Goal: Find specific page/section: Find specific page/section

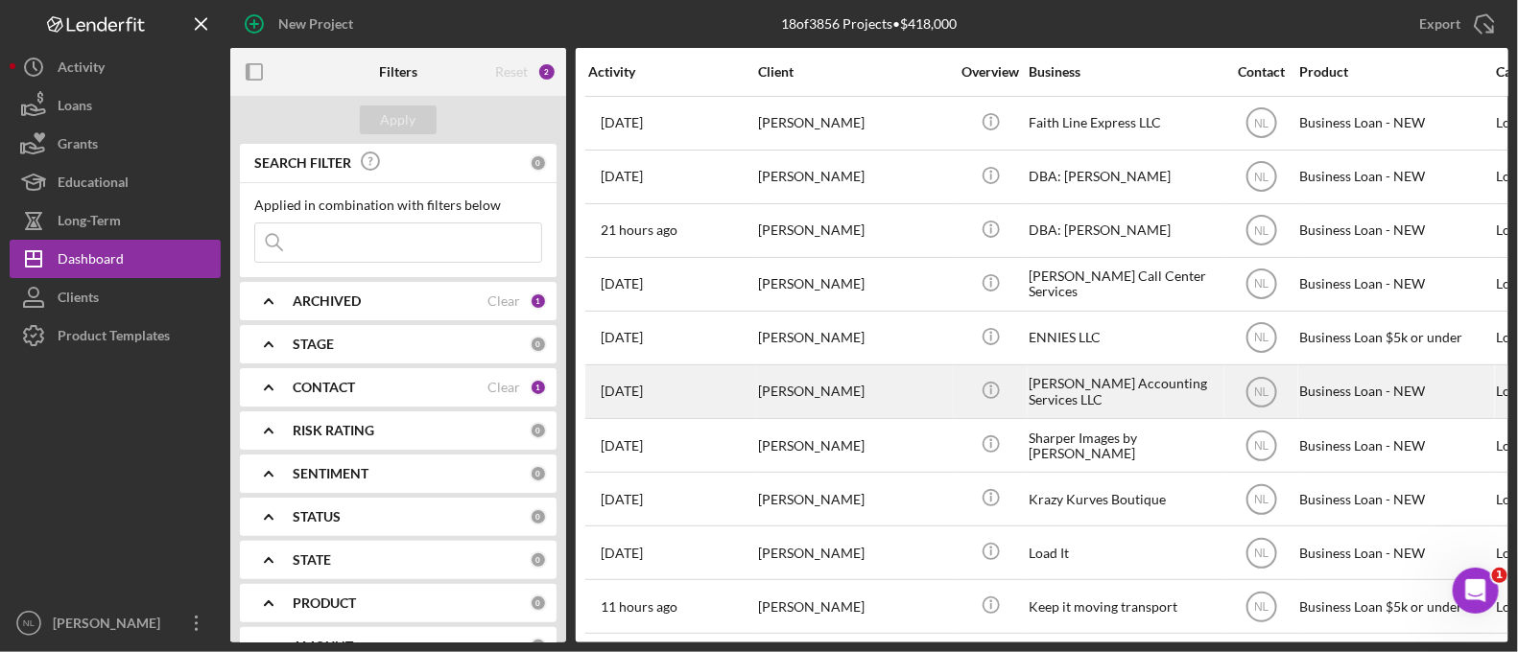
scroll to position [440, 0]
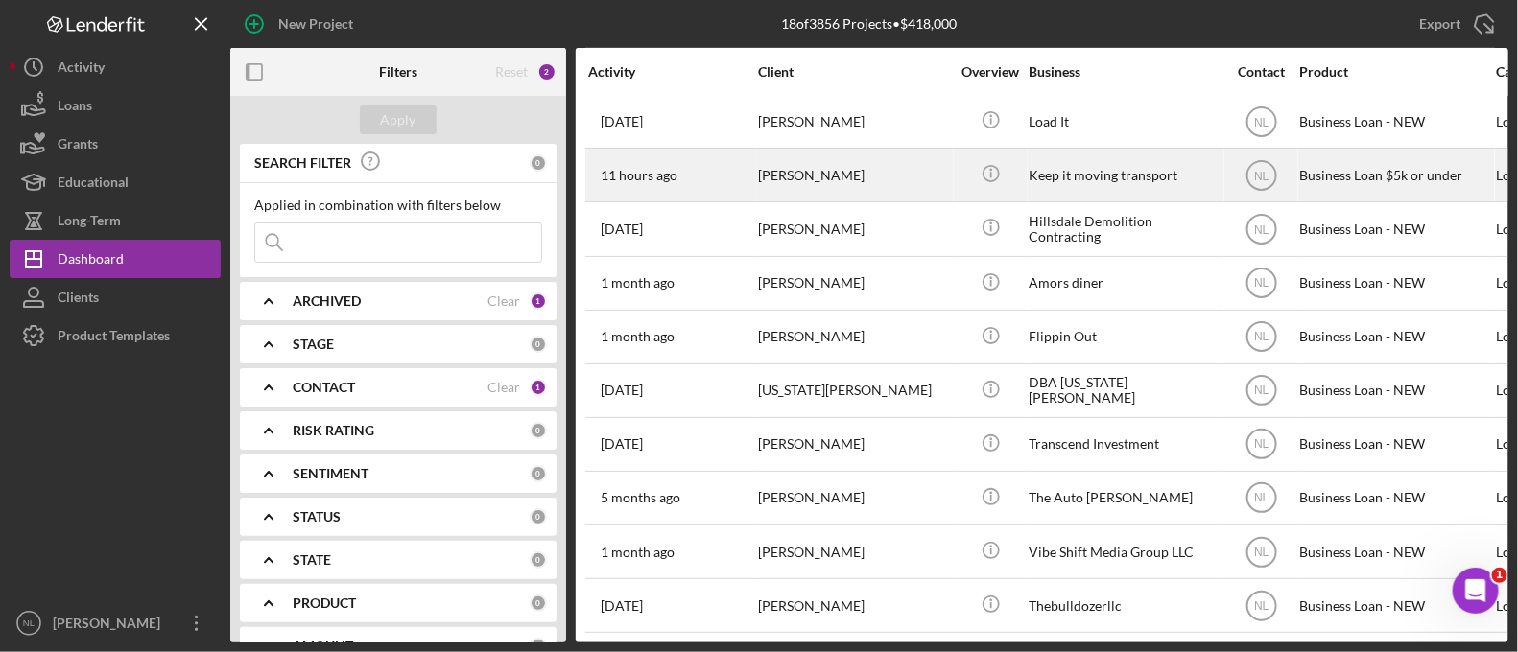
click at [799, 170] on div "[PERSON_NAME]" at bounding box center [854, 175] width 192 height 51
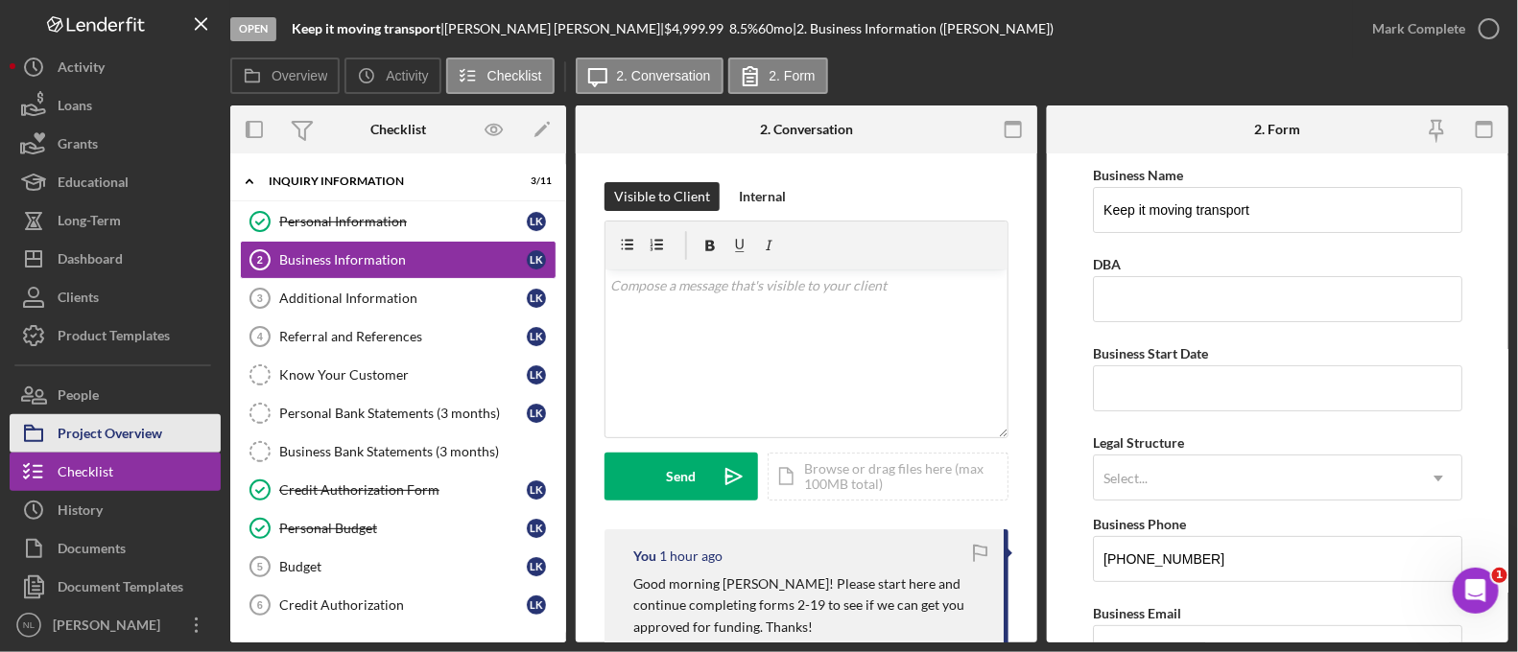
click at [106, 429] on div "Project Overview" at bounding box center [110, 435] width 105 height 43
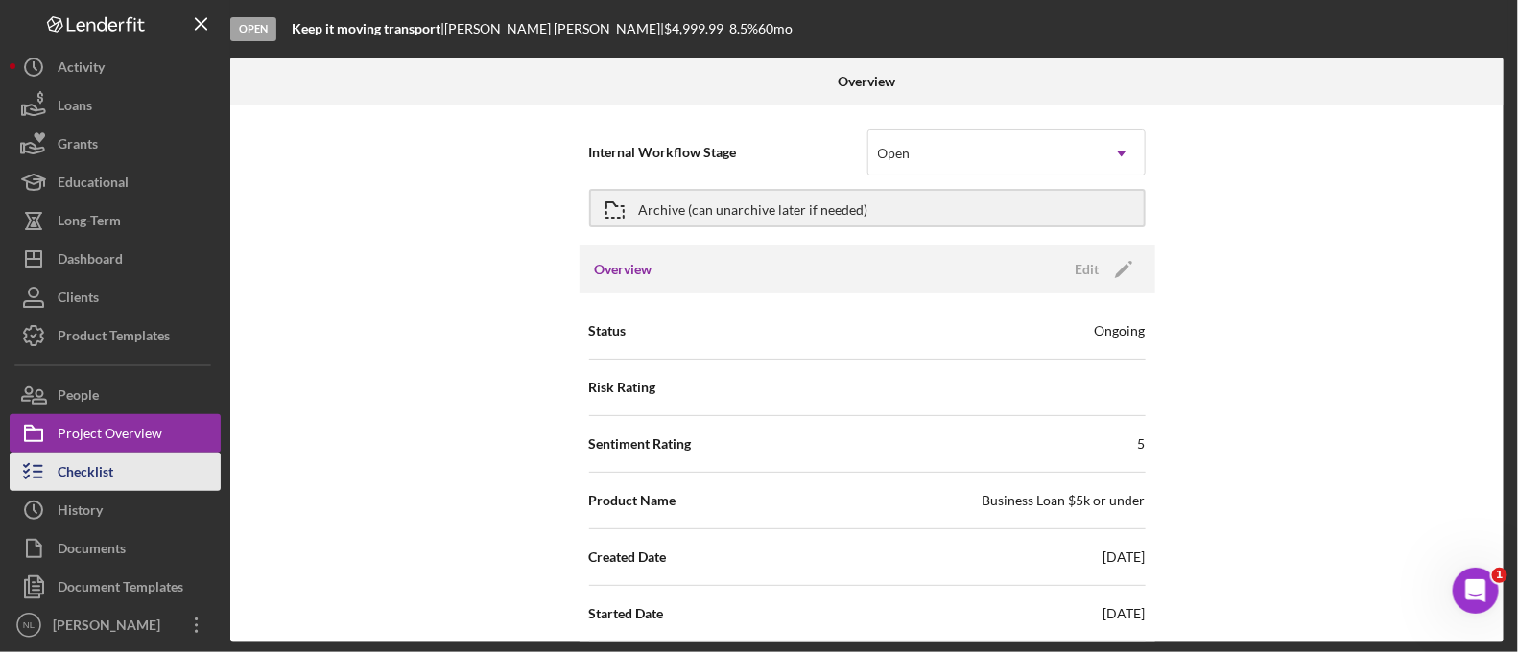
click at [131, 468] on button "Checklist" at bounding box center [115, 472] width 211 height 38
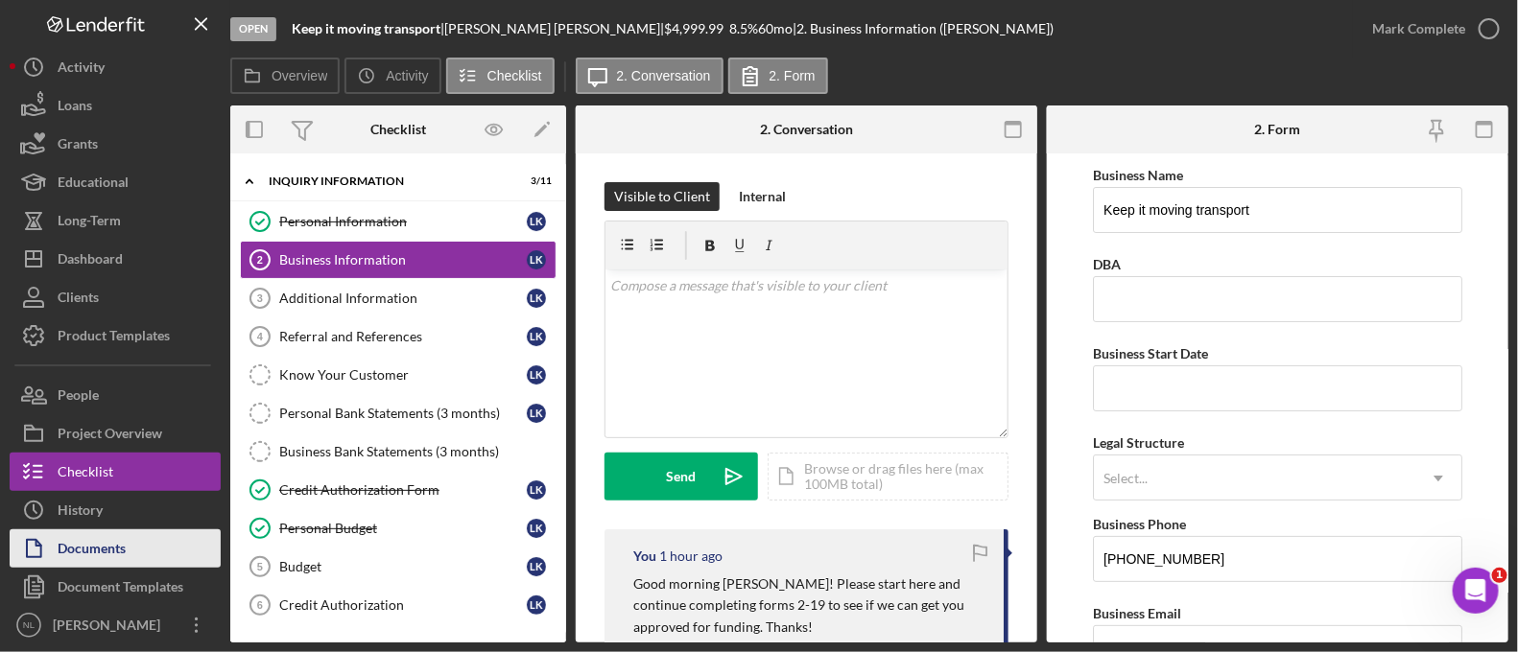
click at [133, 553] on button "Documents" at bounding box center [115, 549] width 211 height 38
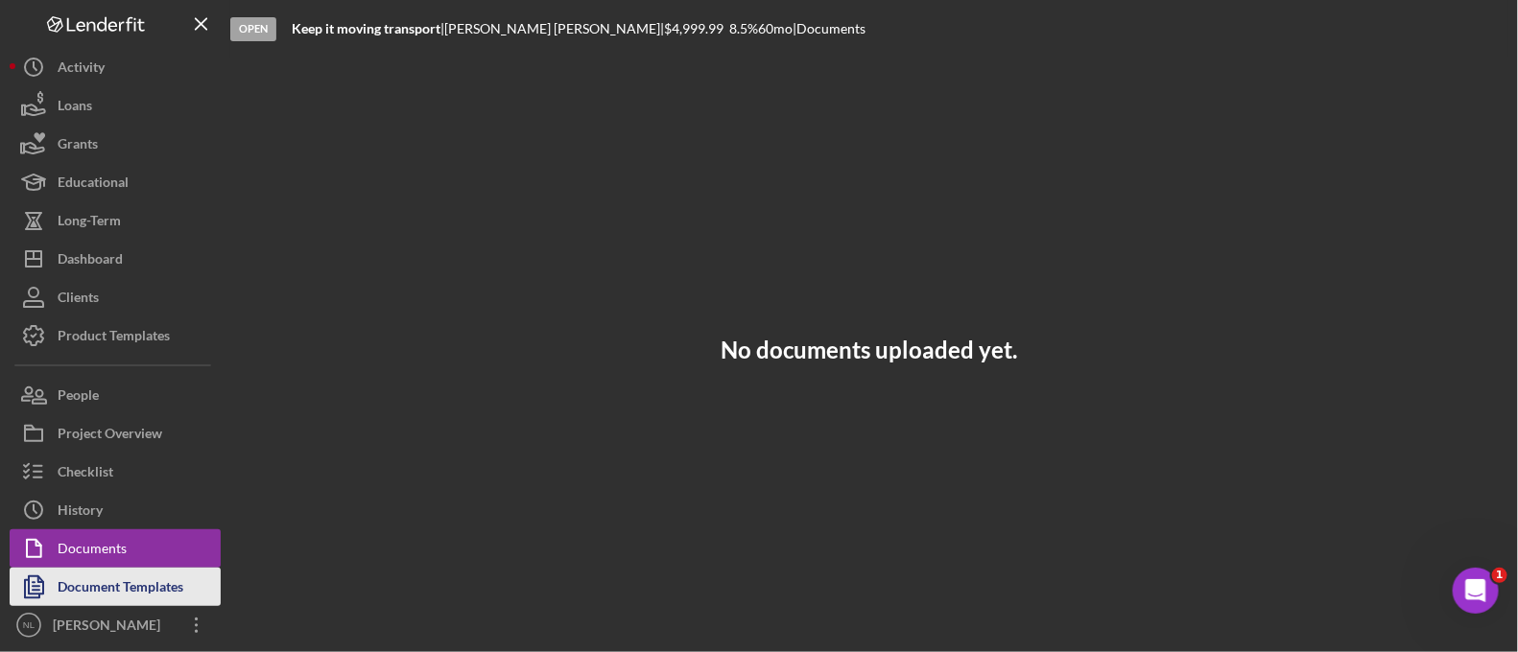
click at [155, 599] on div "Document Templates" at bounding box center [121, 589] width 126 height 43
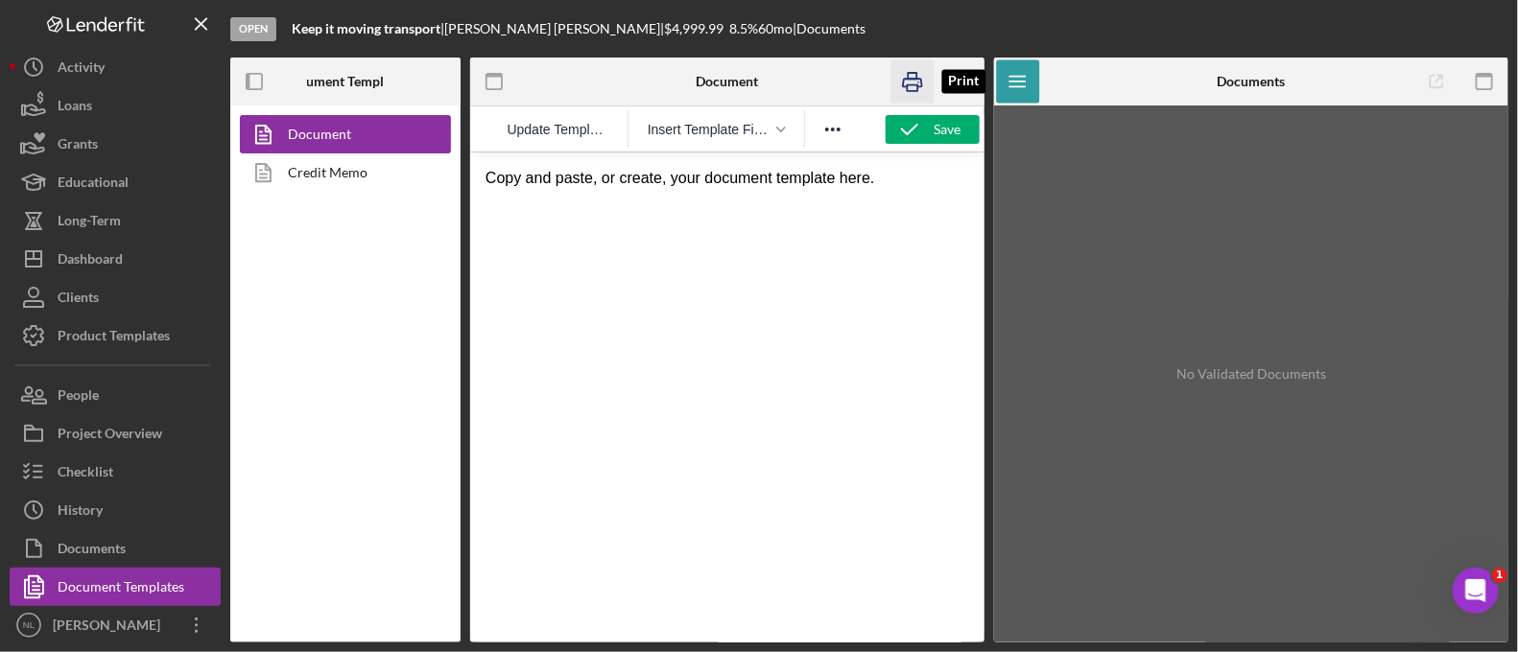
click at [911, 85] on rect "button" at bounding box center [912, 88] width 11 height 6
click at [351, 177] on link "Credit Memo" at bounding box center [340, 172] width 201 height 38
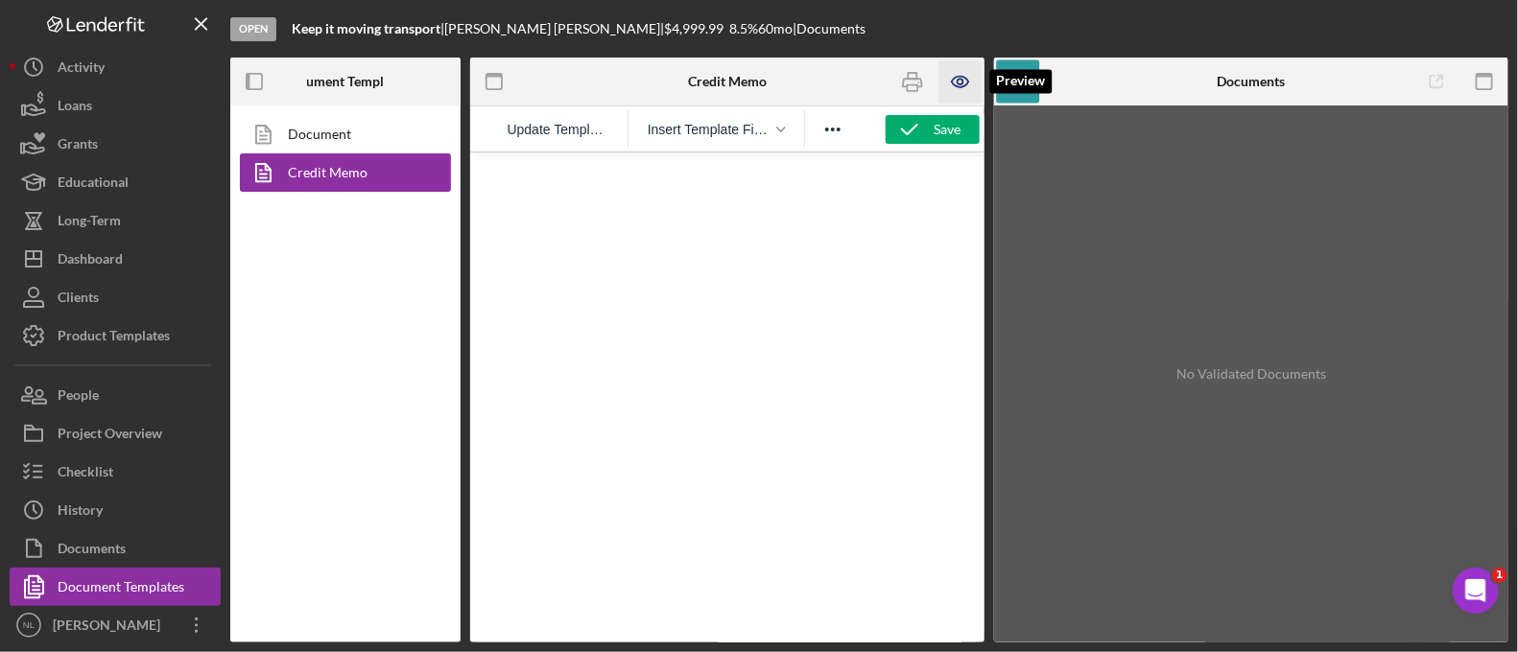
click at [957, 92] on icon "button" at bounding box center [960, 81] width 43 height 43
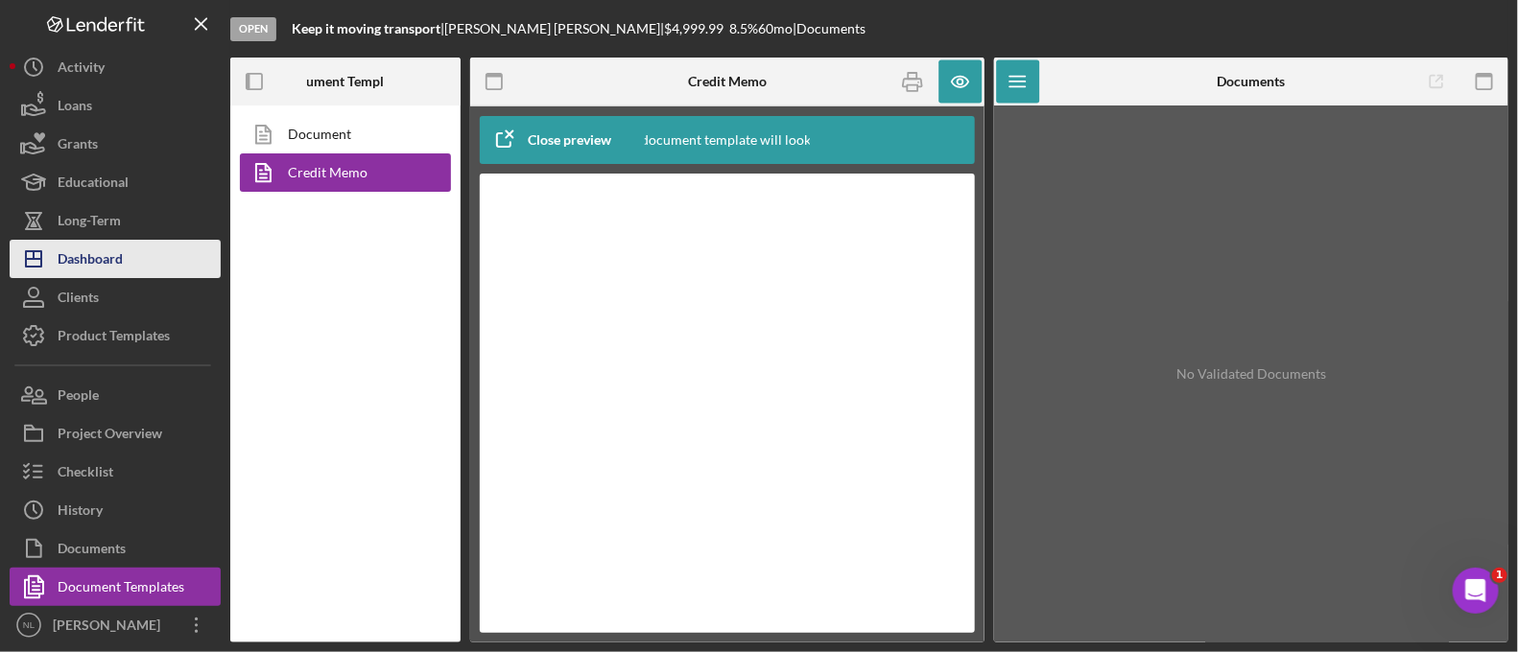
click at [120, 263] on div "Dashboard" at bounding box center [90, 261] width 65 height 43
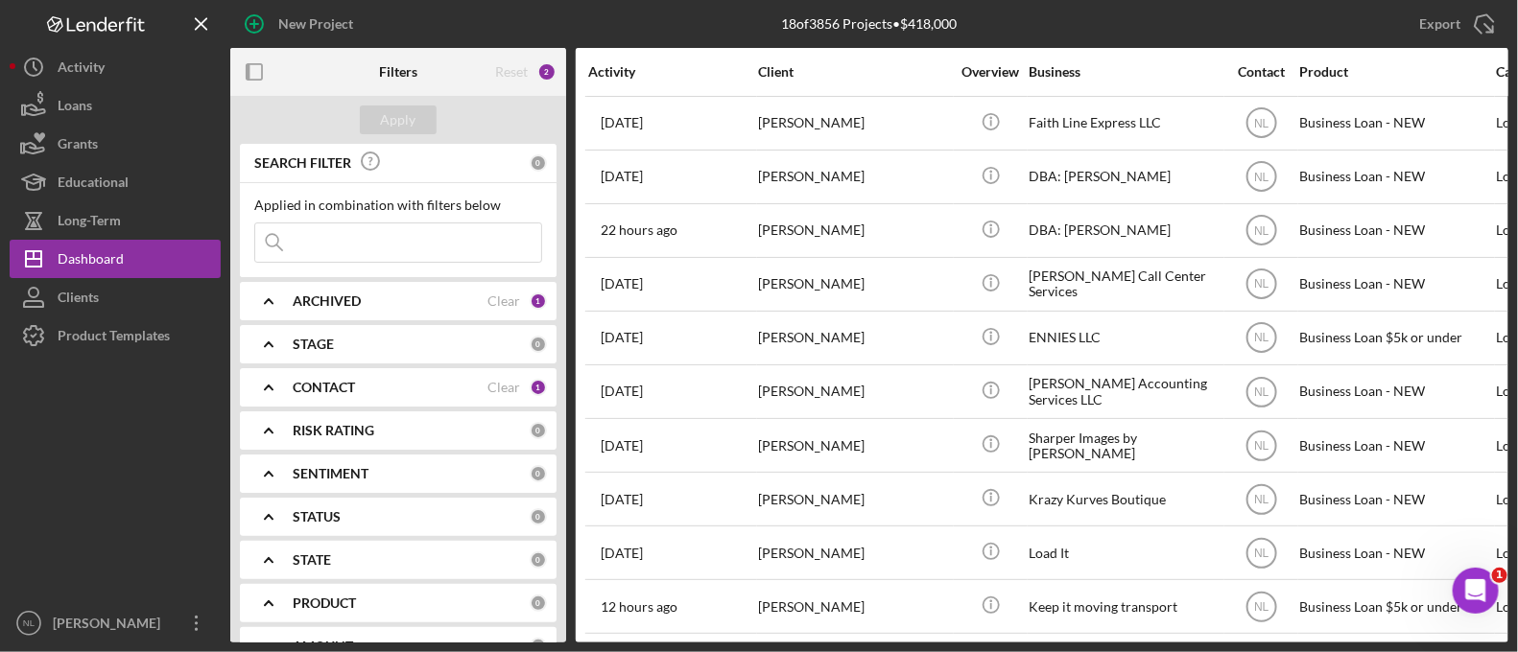
click at [354, 256] on input at bounding box center [398, 243] width 286 height 38
type input "[PERSON_NAME]"
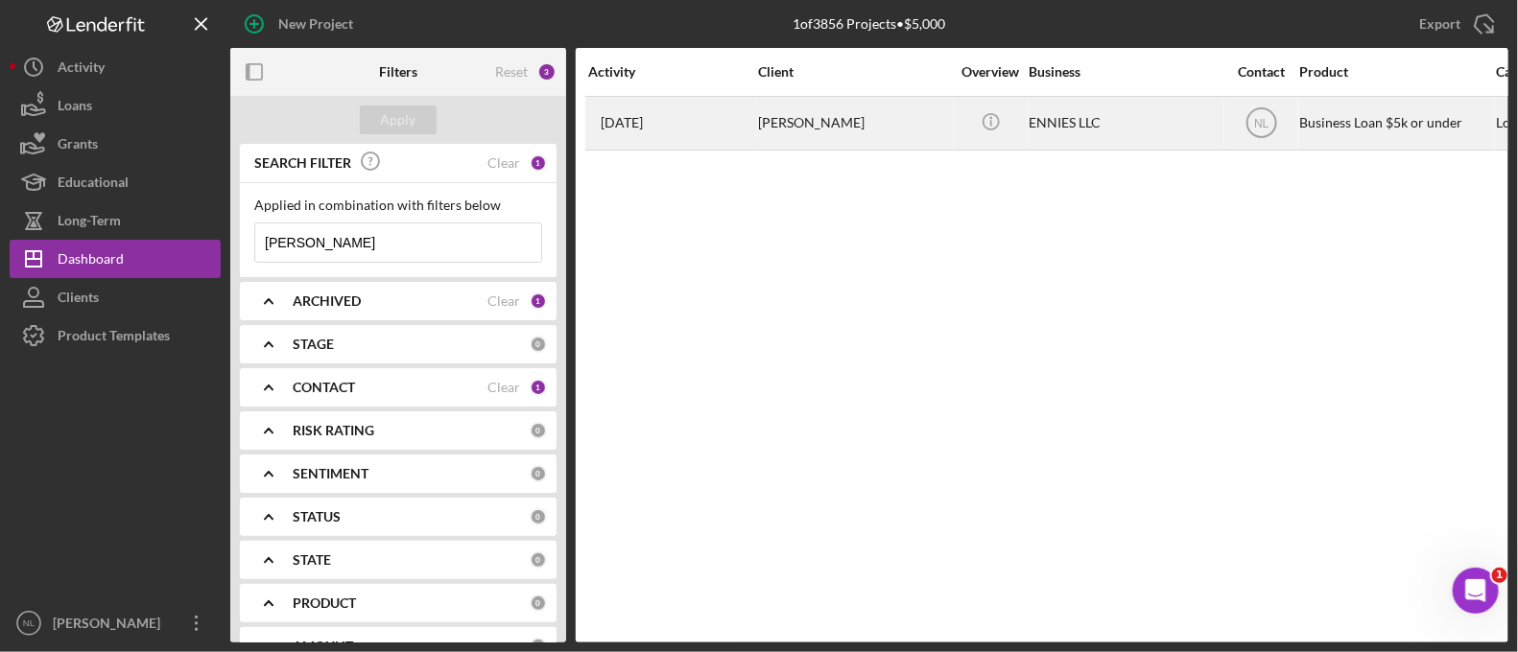
click at [765, 140] on div "[PERSON_NAME]" at bounding box center [854, 123] width 192 height 51
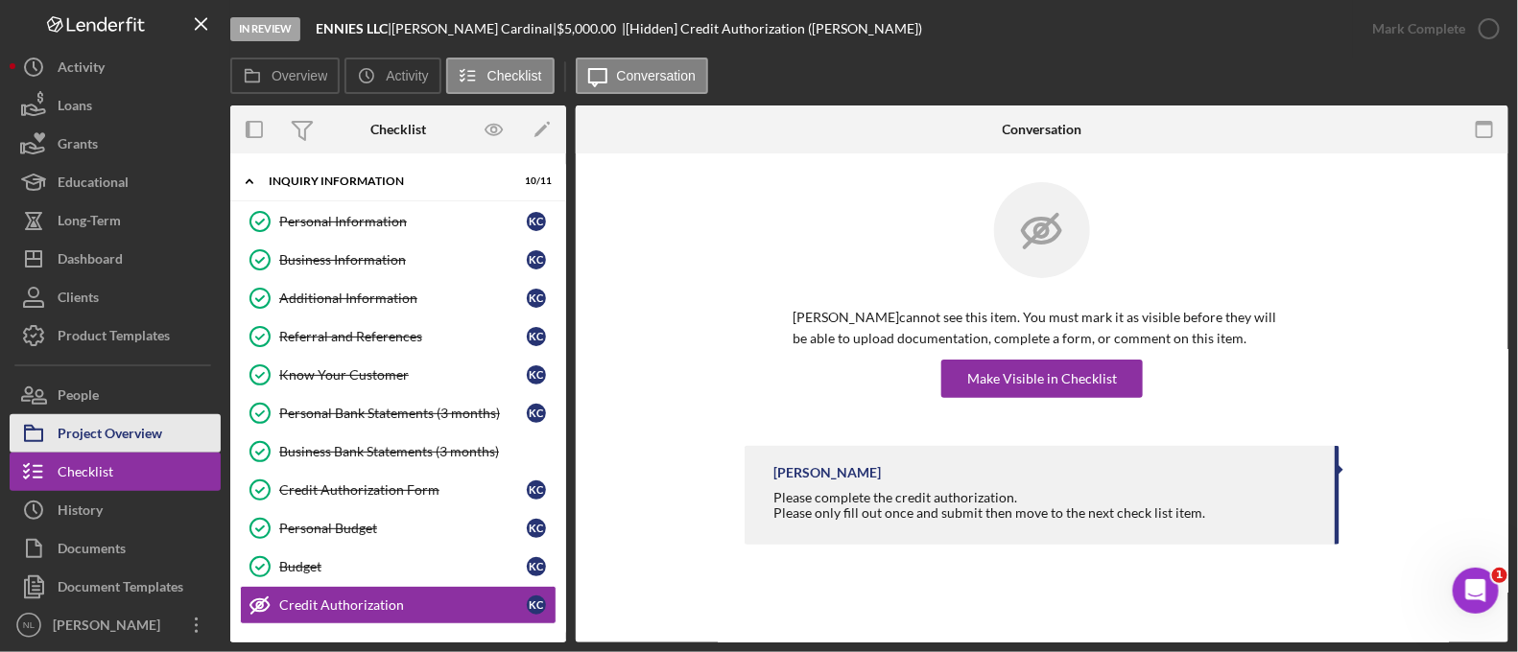
click at [154, 428] on div "Project Overview" at bounding box center [110, 435] width 105 height 43
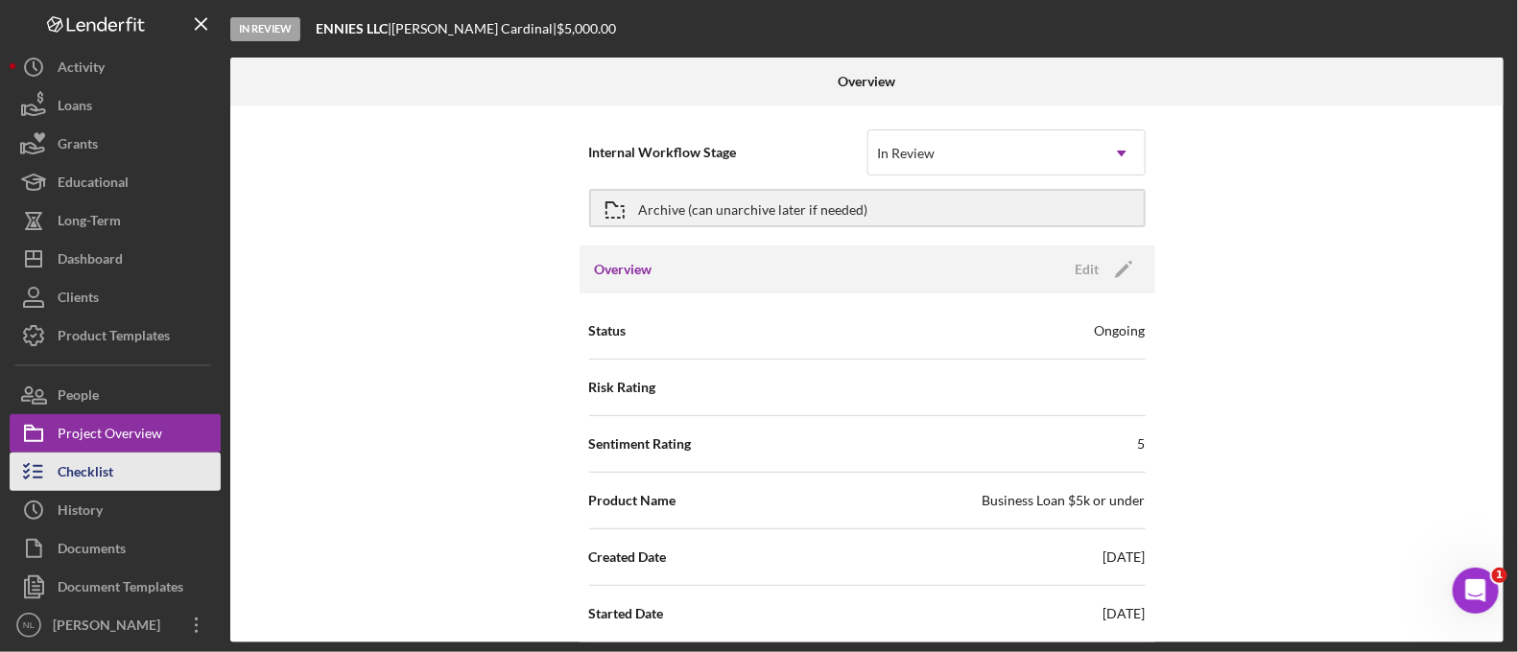
click at [127, 463] on button "Checklist" at bounding box center [115, 472] width 211 height 38
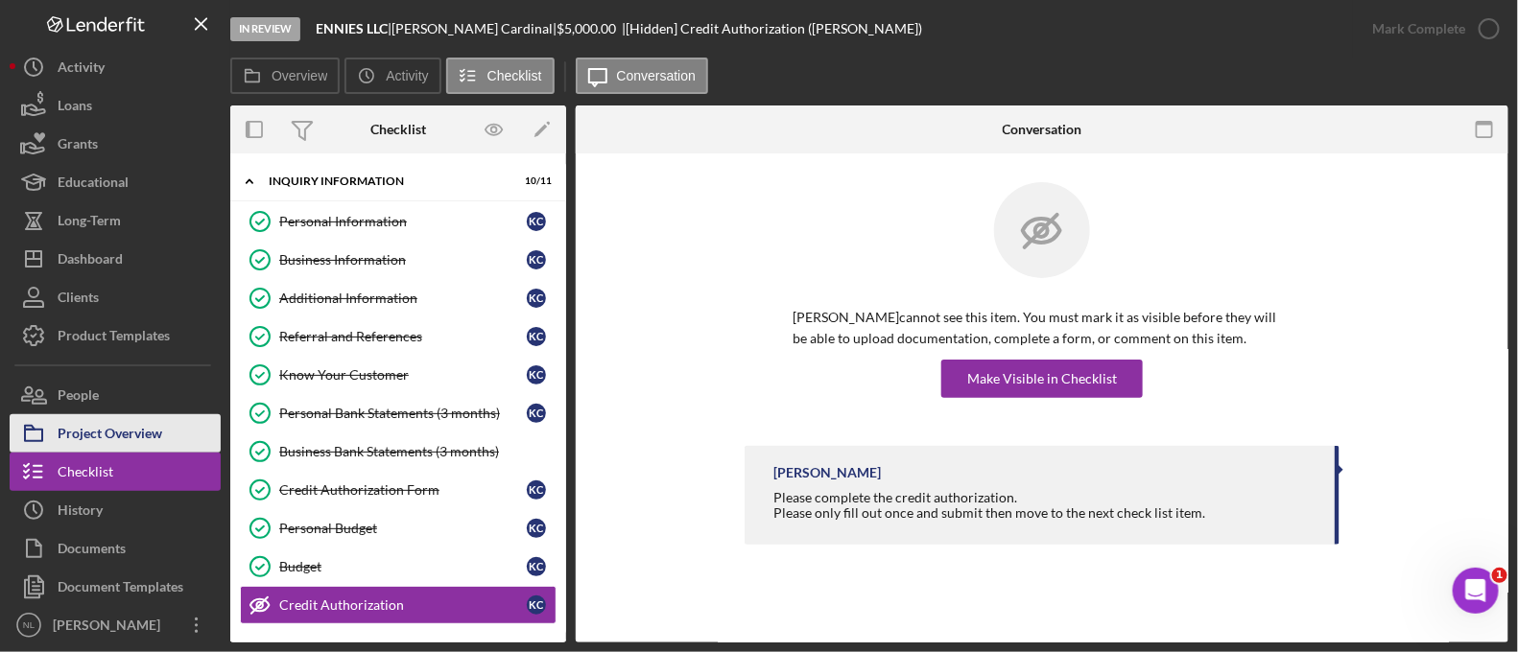
click at [120, 429] on div "Project Overview" at bounding box center [110, 435] width 105 height 43
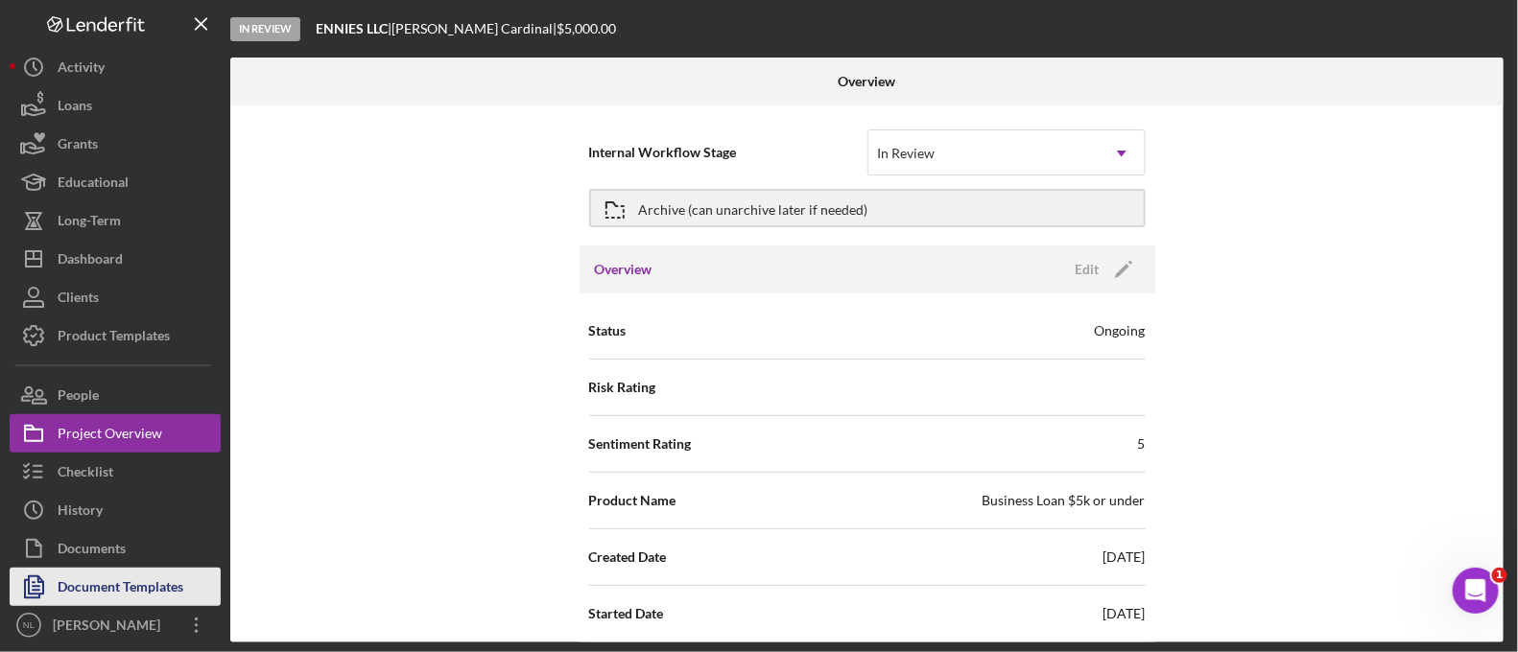
click at [170, 574] on div "Document Templates" at bounding box center [121, 589] width 126 height 43
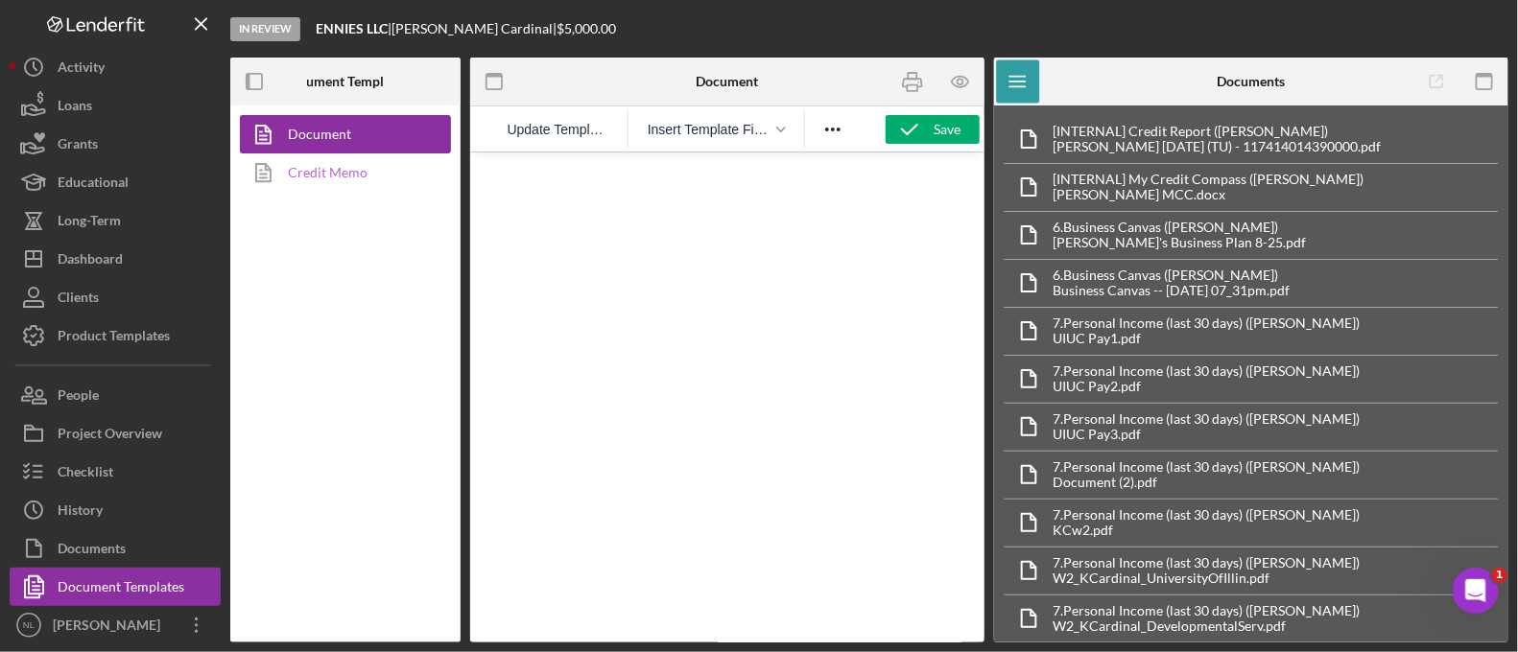
click at [343, 188] on link "Credit Memo" at bounding box center [340, 172] width 201 height 38
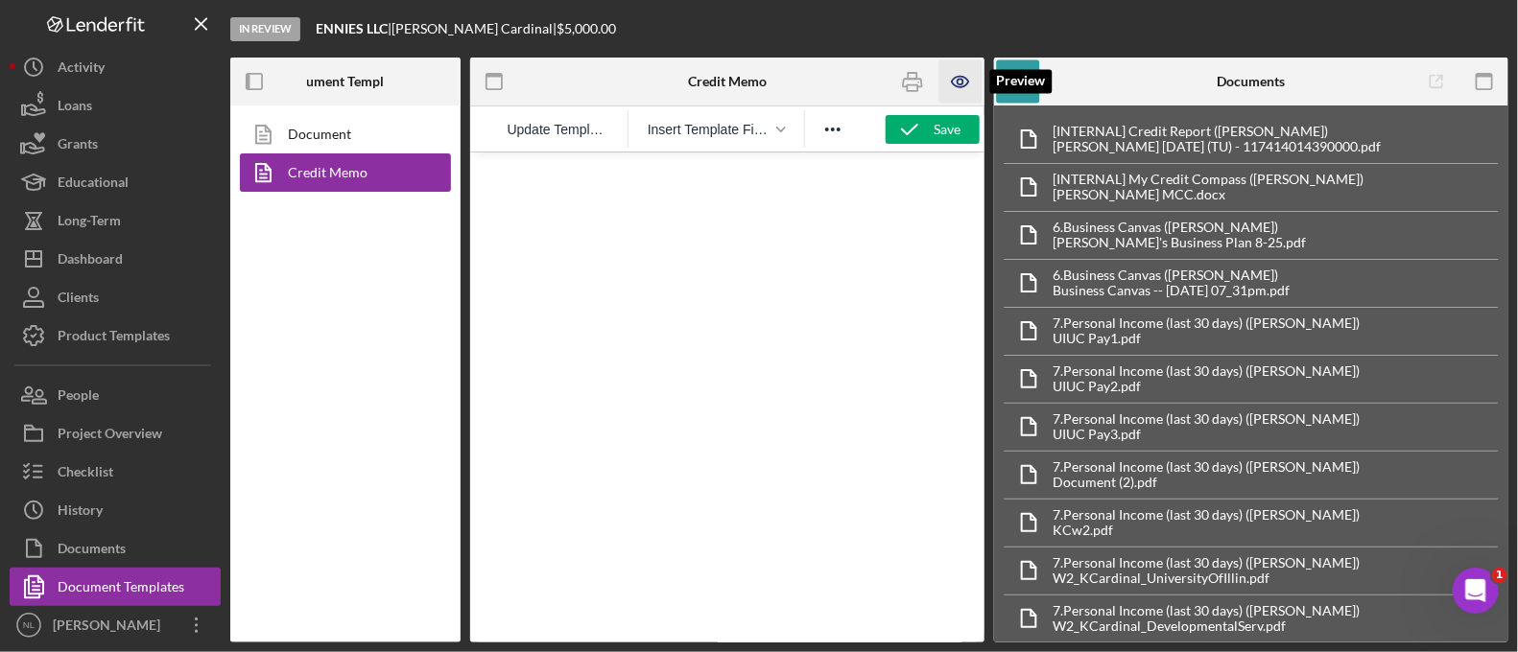
click at [970, 75] on icon "button" at bounding box center [960, 81] width 43 height 43
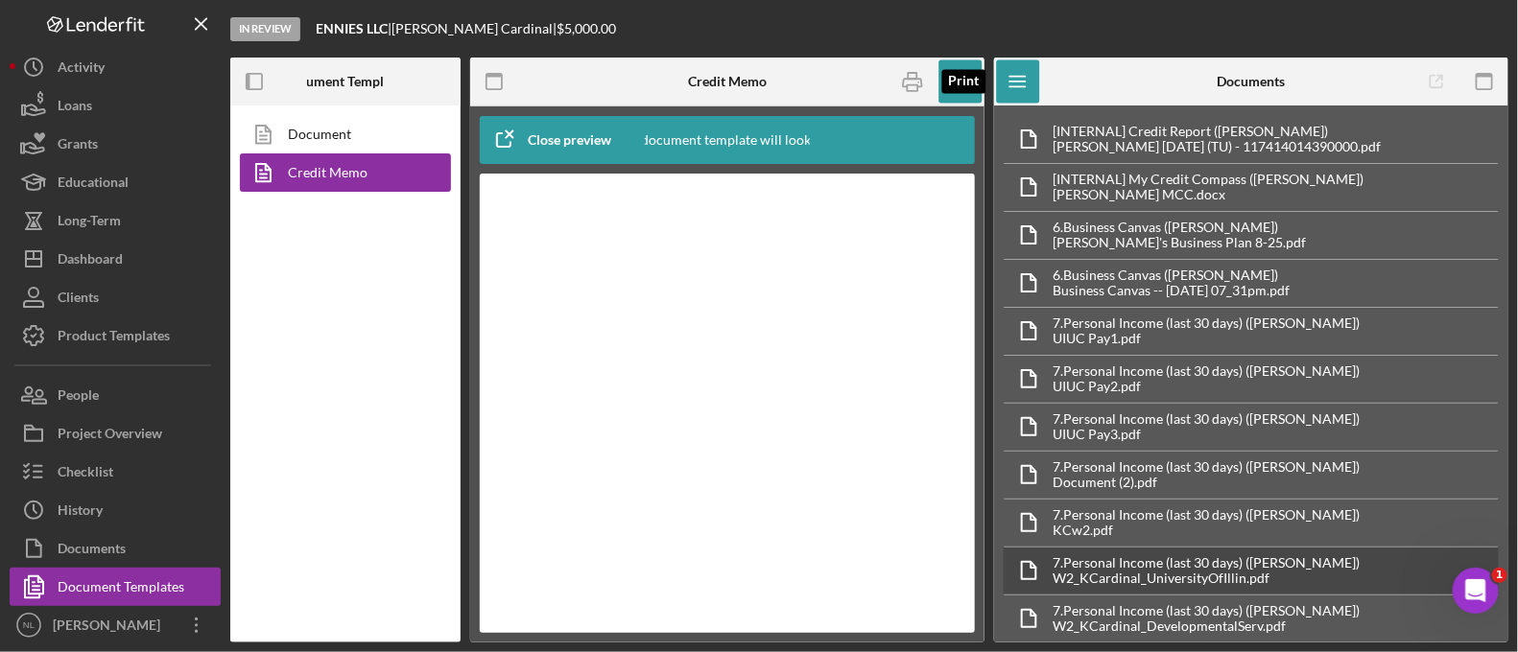
click at [914, 93] on icon "button" at bounding box center [912, 81] width 43 height 43
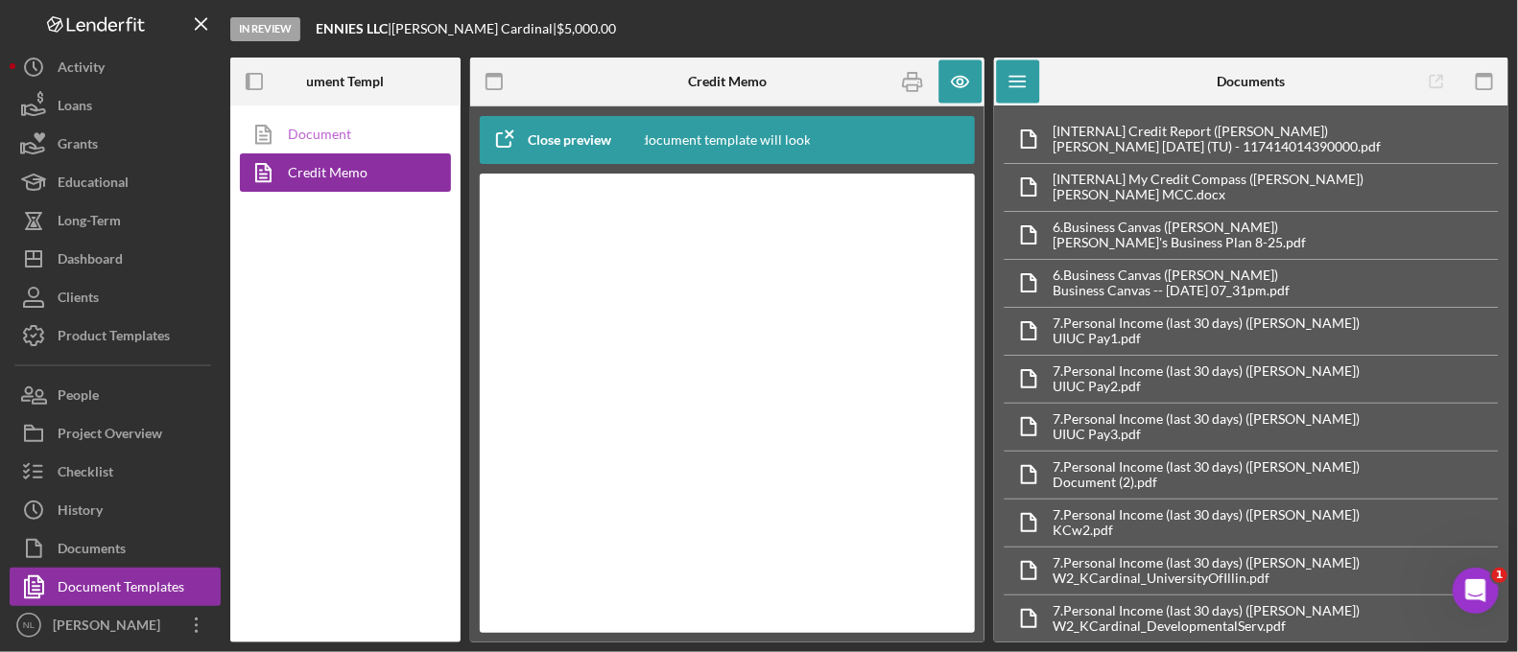
click at [337, 132] on link "Document" at bounding box center [340, 134] width 201 height 38
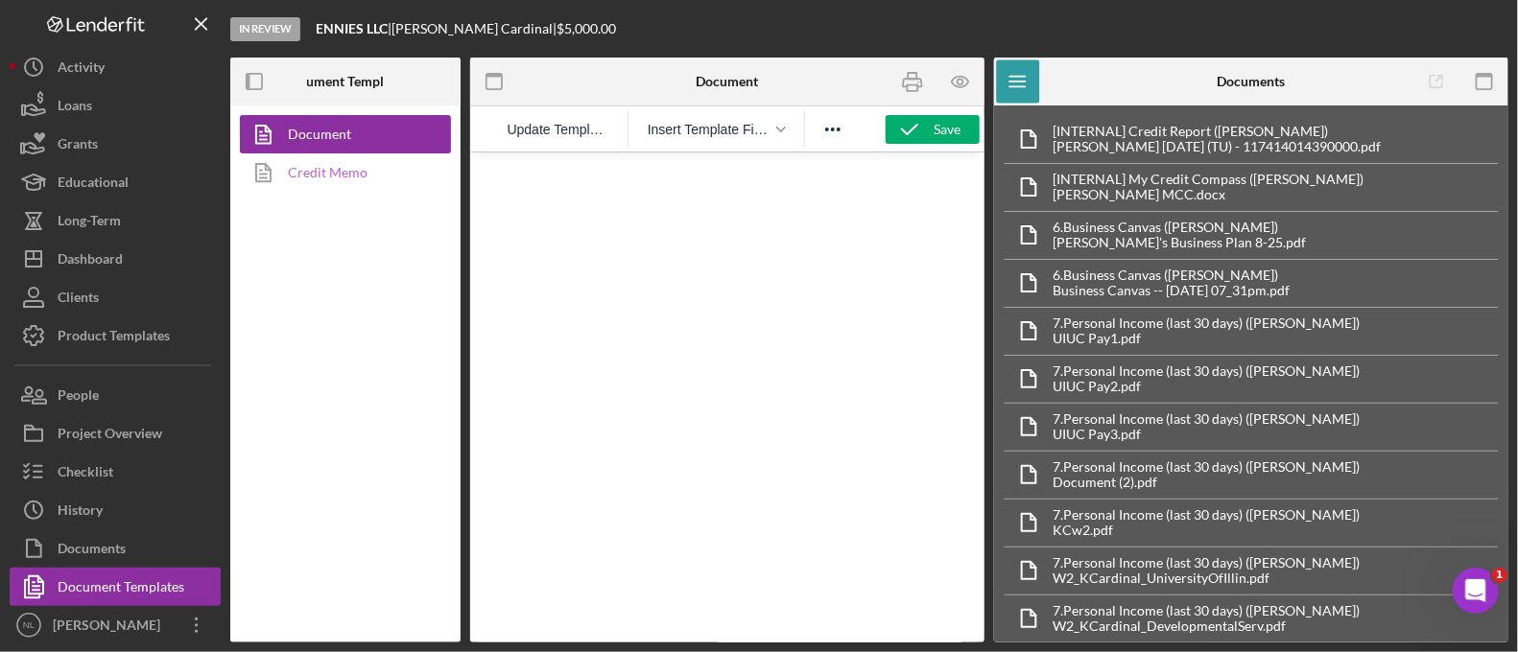
click at [335, 155] on link "Credit Memo" at bounding box center [340, 172] width 201 height 38
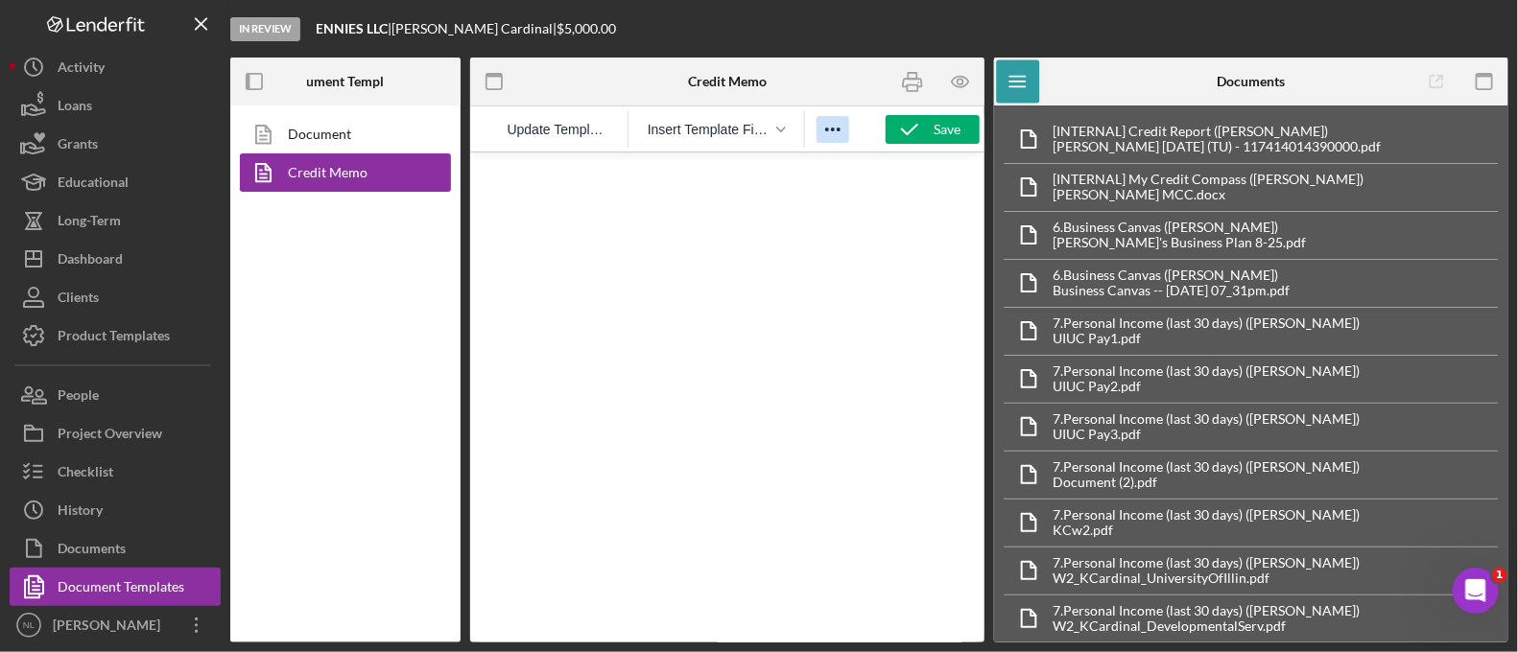
click at [841, 131] on icon "Reveal or hide additional toolbar items" at bounding box center [832, 129] width 23 height 23
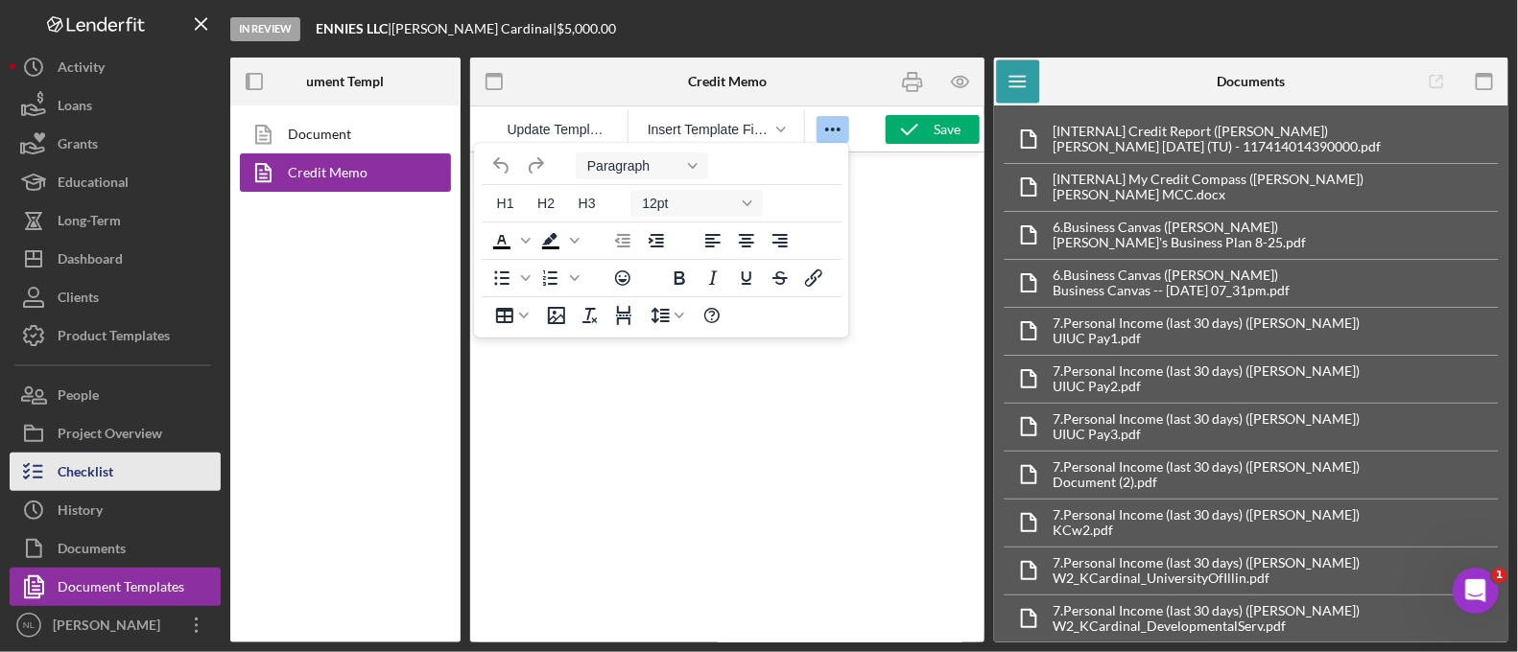
click at [151, 466] on button "Checklist" at bounding box center [115, 472] width 211 height 38
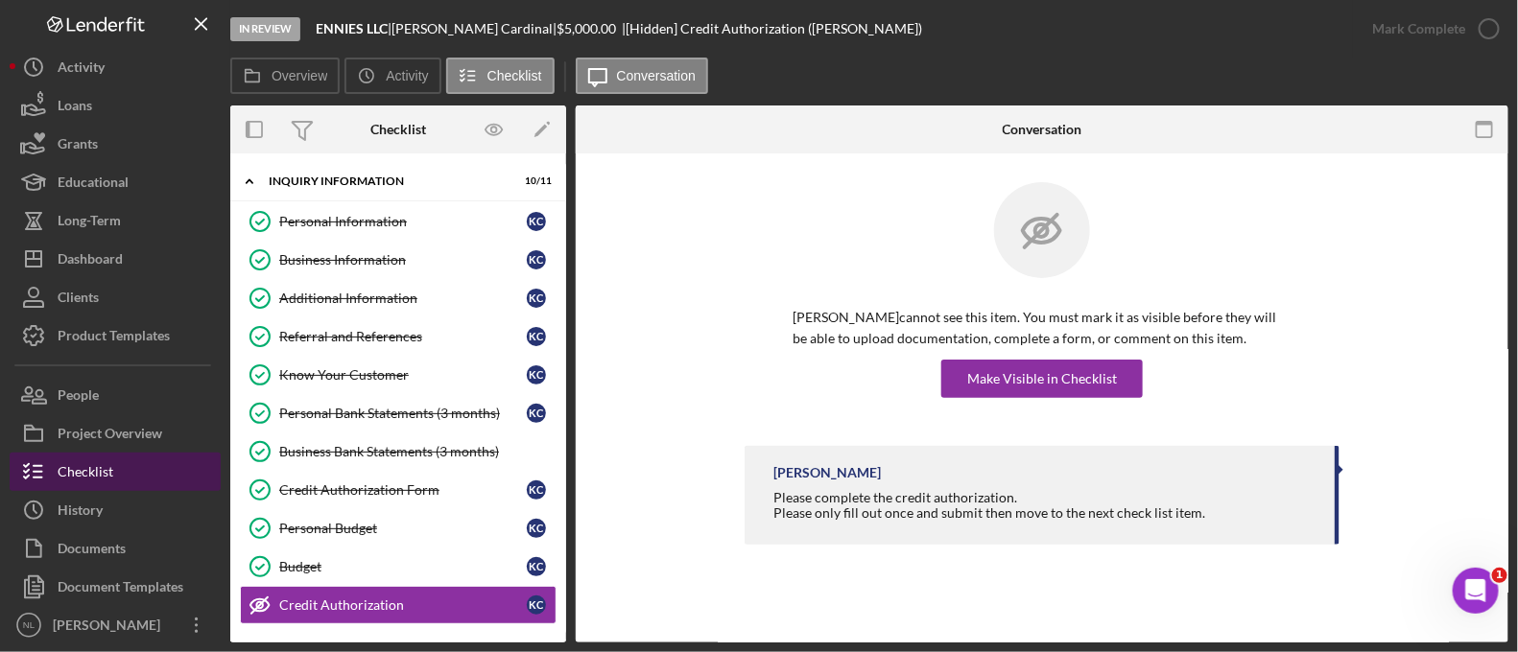
click at [151, 466] on button "Checklist" at bounding box center [115, 472] width 211 height 38
